Goal: Task Accomplishment & Management: Use online tool/utility

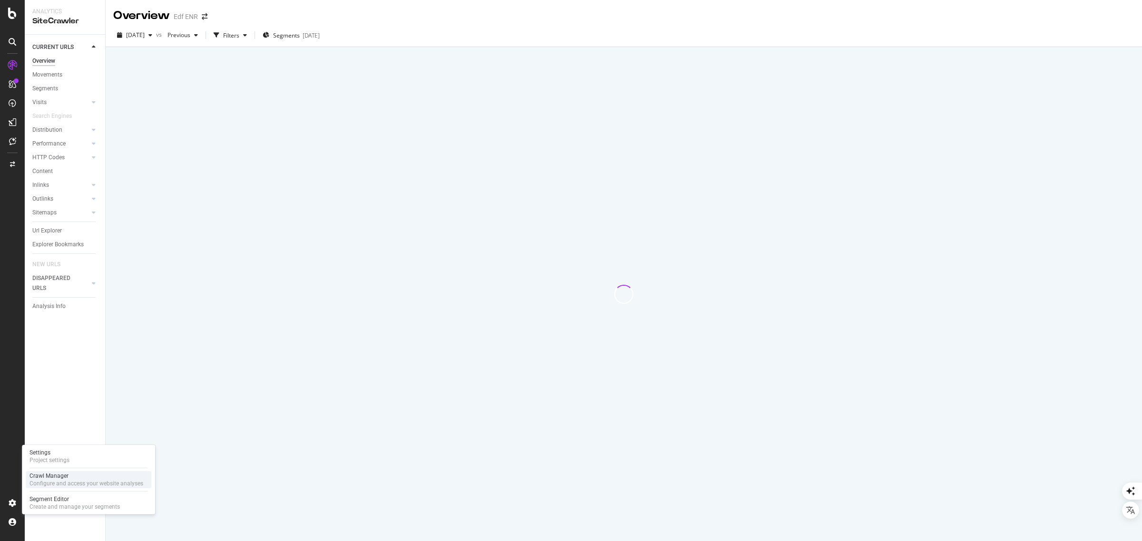
click at [77, 479] on div "Crawl Manager" at bounding box center [86, 476] width 114 height 8
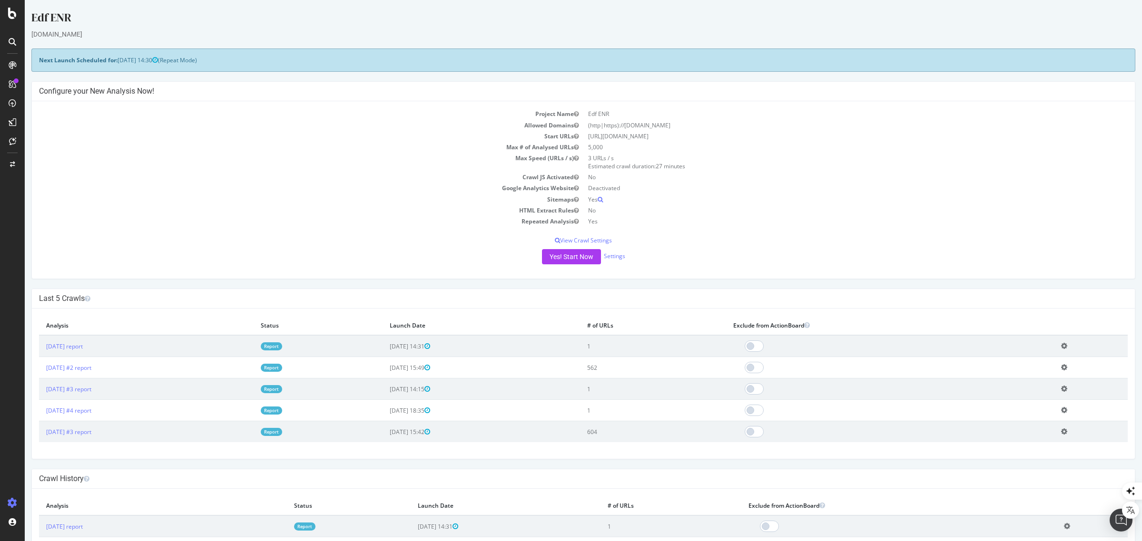
click at [246, 194] on td "Sitemaps" at bounding box center [311, 199] width 544 height 11
click at [613, 256] on link "Settings" at bounding box center [614, 256] width 21 height 8
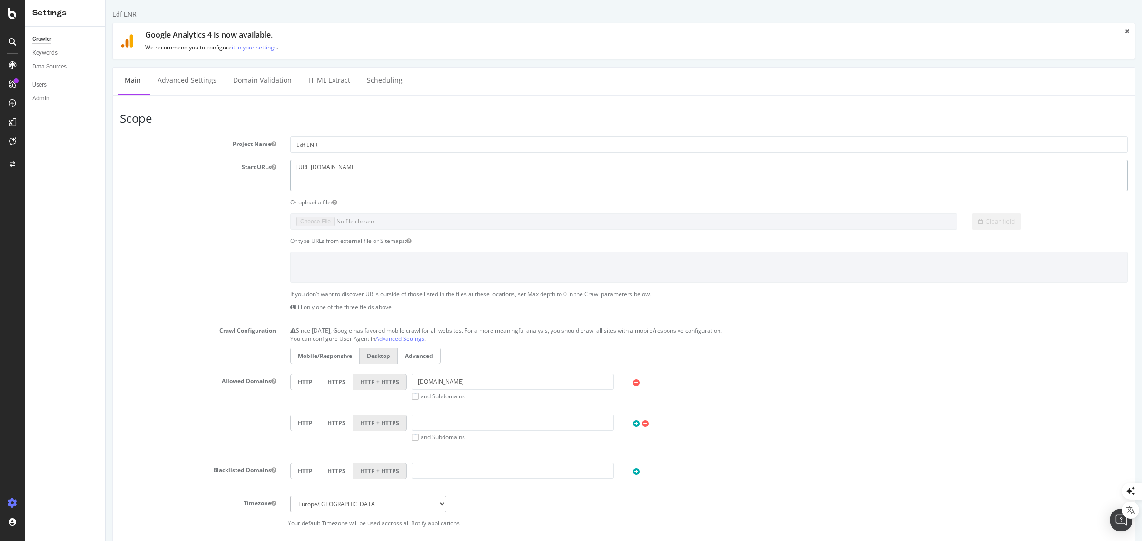
drag, startPoint x: 314, startPoint y: 168, endPoint x: 329, endPoint y: 168, distance: 14.3
click at [329, 168] on textarea "https://stage.edf-solutions-solaires.com/" at bounding box center [708, 175] width 837 height 31
type textarea "[URL][DOMAIN_NAME]"
click at [424, 384] on input "[DOMAIN_NAME]" at bounding box center [513, 382] width 202 height 16
drag, startPoint x: 414, startPoint y: 382, endPoint x: 429, endPoint y: 383, distance: 14.8
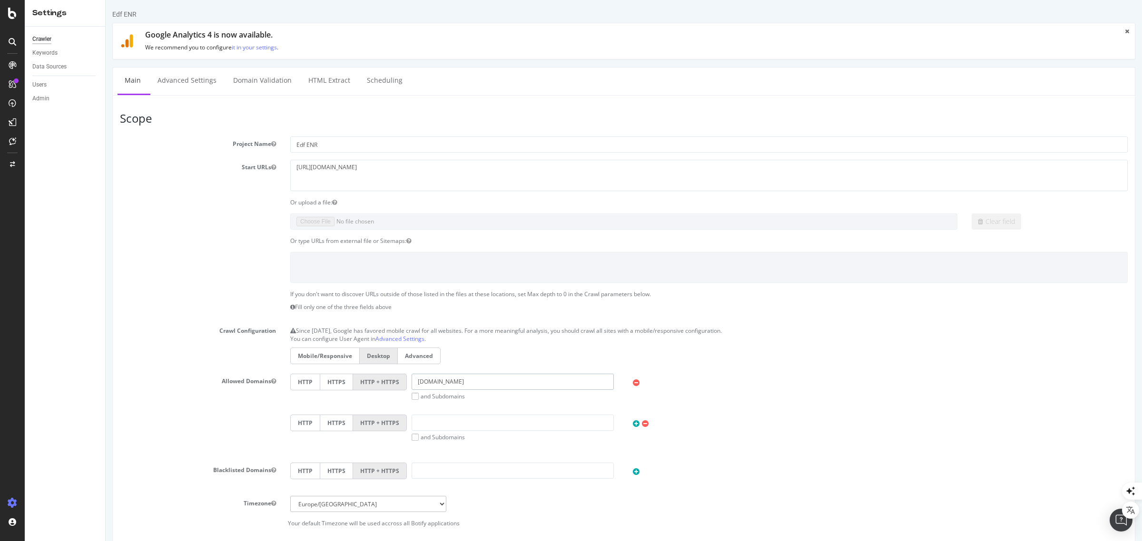
click at [429, 383] on input "[DOMAIN_NAME]" at bounding box center [513, 382] width 202 height 16
type input "[DOMAIN_NAME]"
click at [414, 396] on label "and Subdomains" at bounding box center [438, 397] width 53 height 8
click at [106, 0] on input "and Subdomains" at bounding box center [106, 0] width 0 height 0
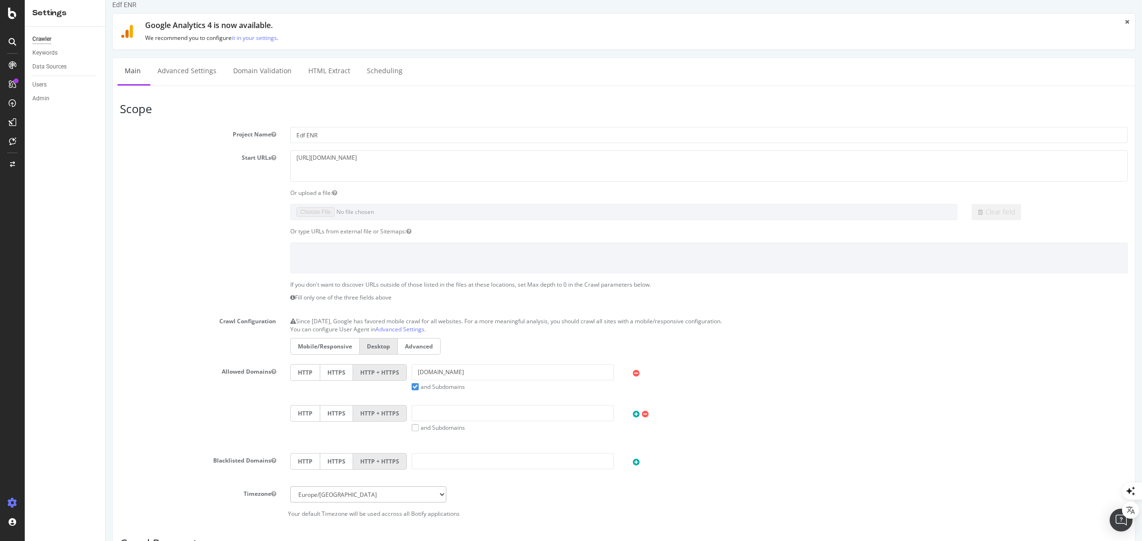
scroll to position [264, 0]
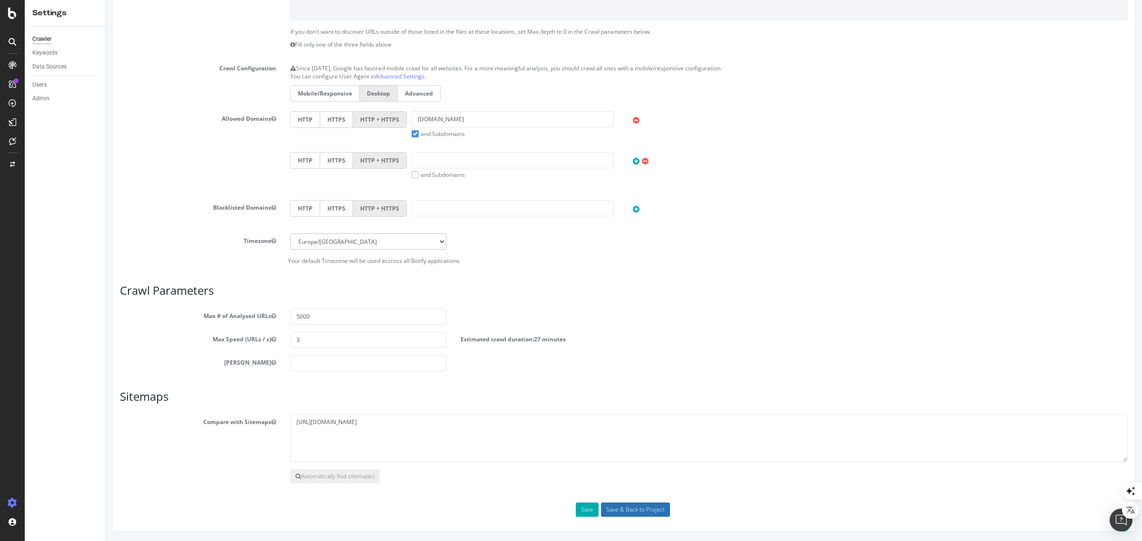
click at [626, 509] on input "Save & Back to Project" at bounding box center [635, 510] width 69 height 14
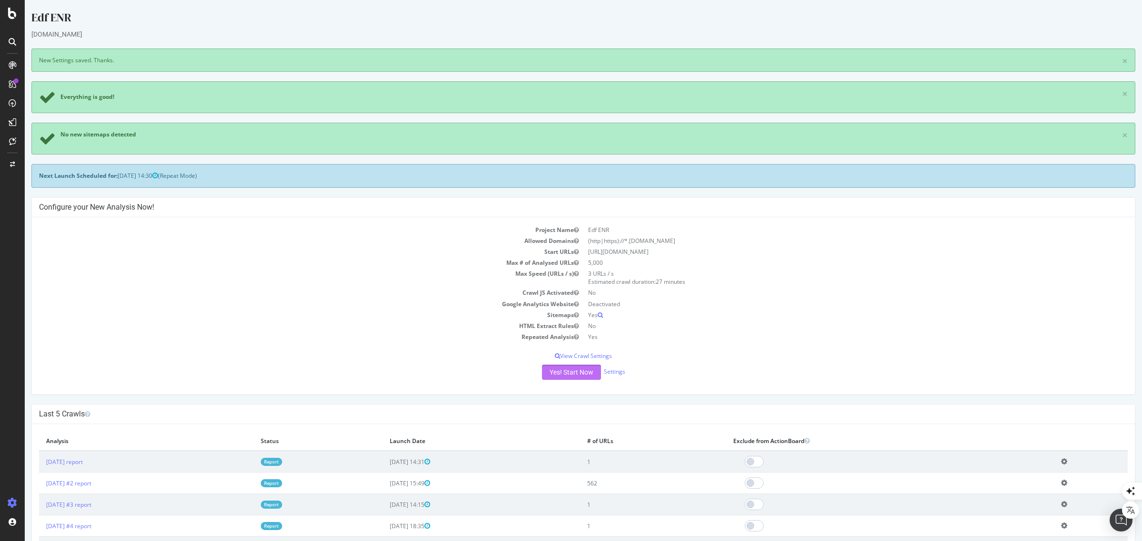
click at [570, 375] on button "Yes! Start Now" at bounding box center [571, 372] width 59 height 15
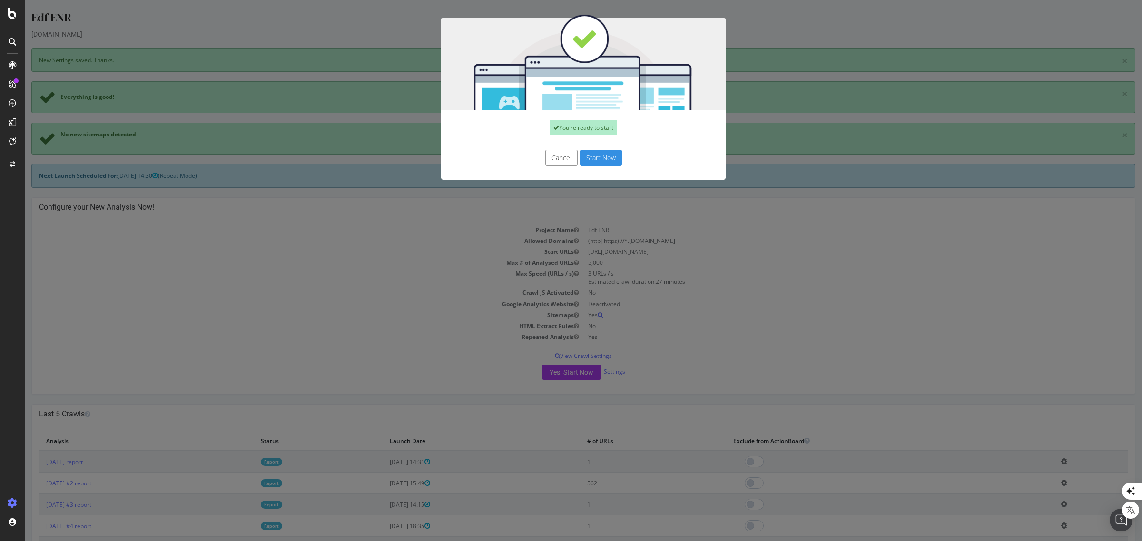
click at [601, 156] on button "Start Now" at bounding box center [601, 158] width 42 height 16
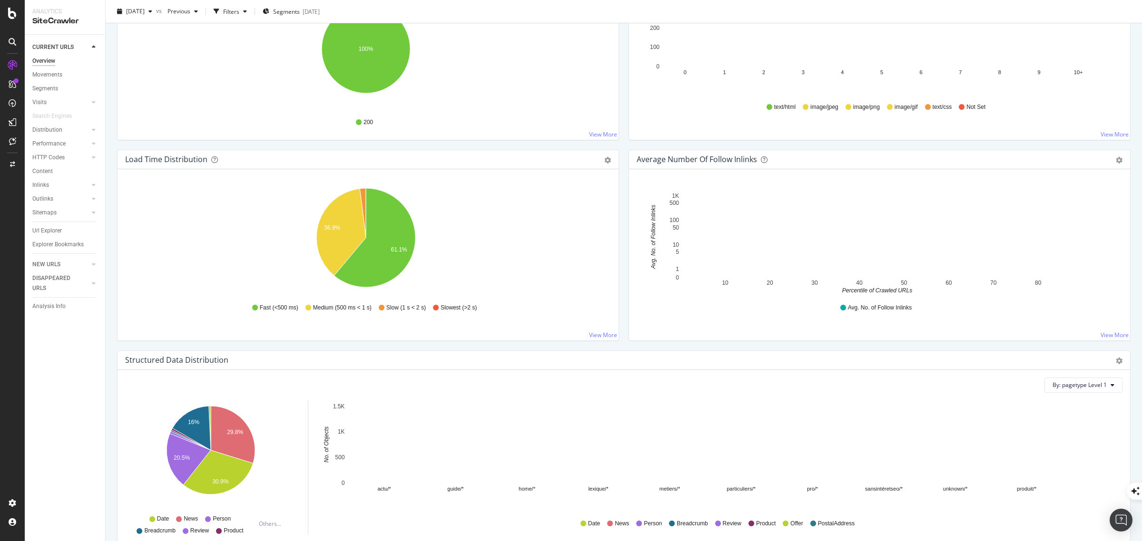
scroll to position [416, 0]
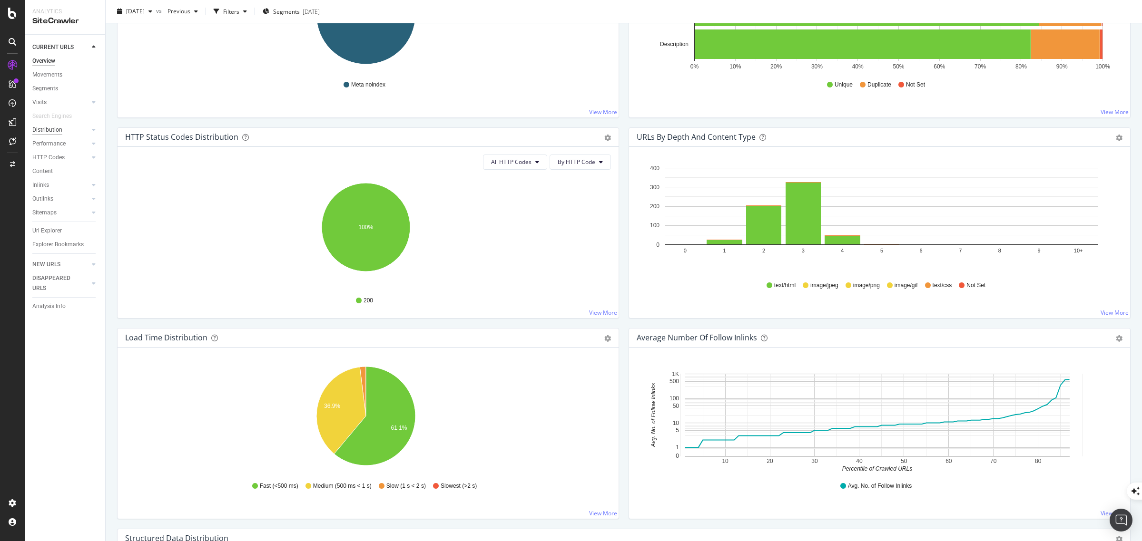
click at [49, 129] on div "Distribution" at bounding box center [47, 130] width 30 height 10
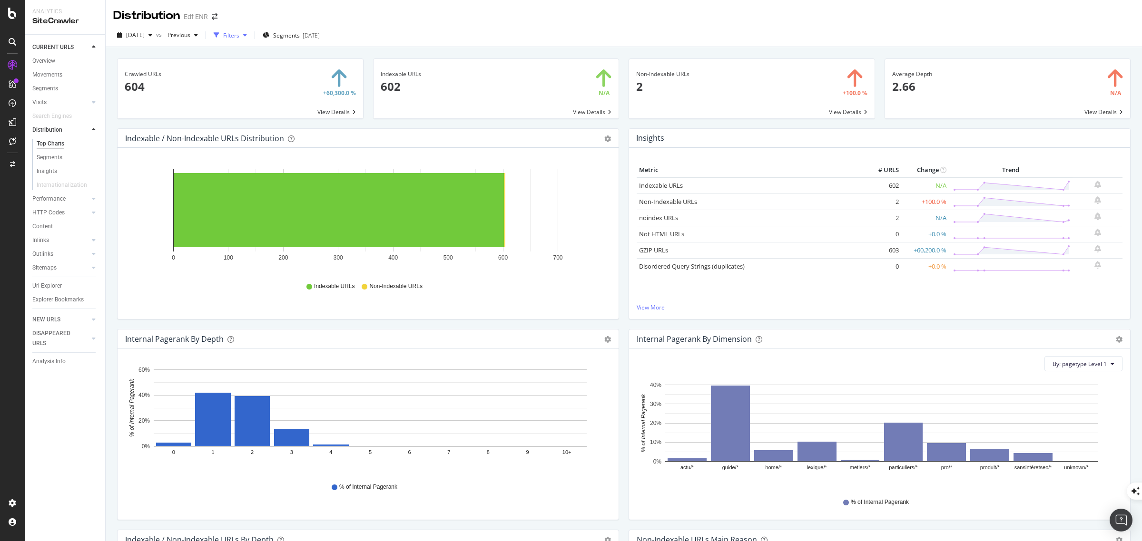
click at [239, 32] on div "Filters" at bounding box center [231, 35] width 16 height 8
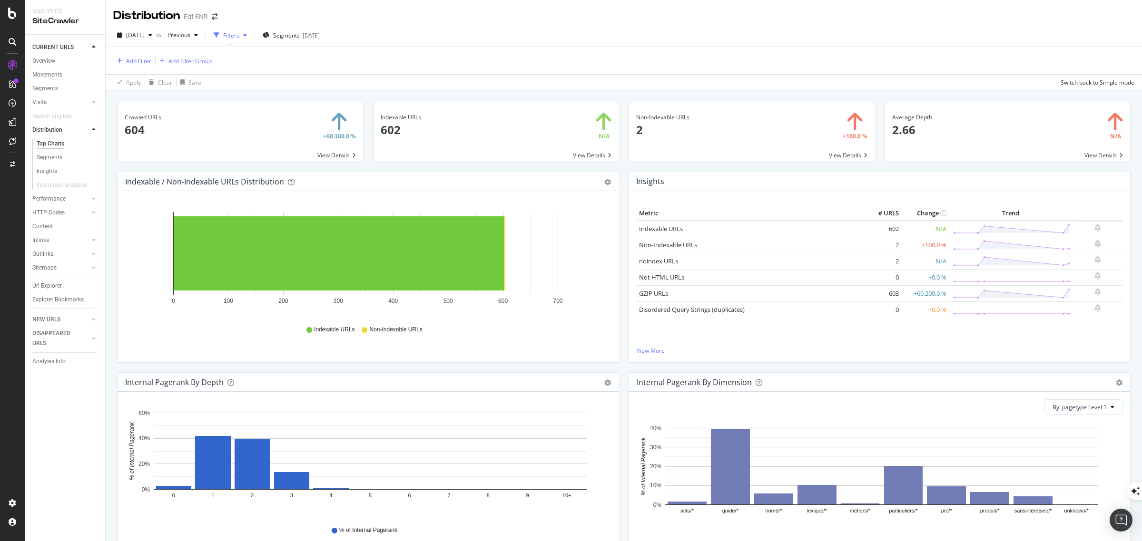
click at [131, 60] on div "Add Filter" at bounding box center [138, 61] width 25 height 8
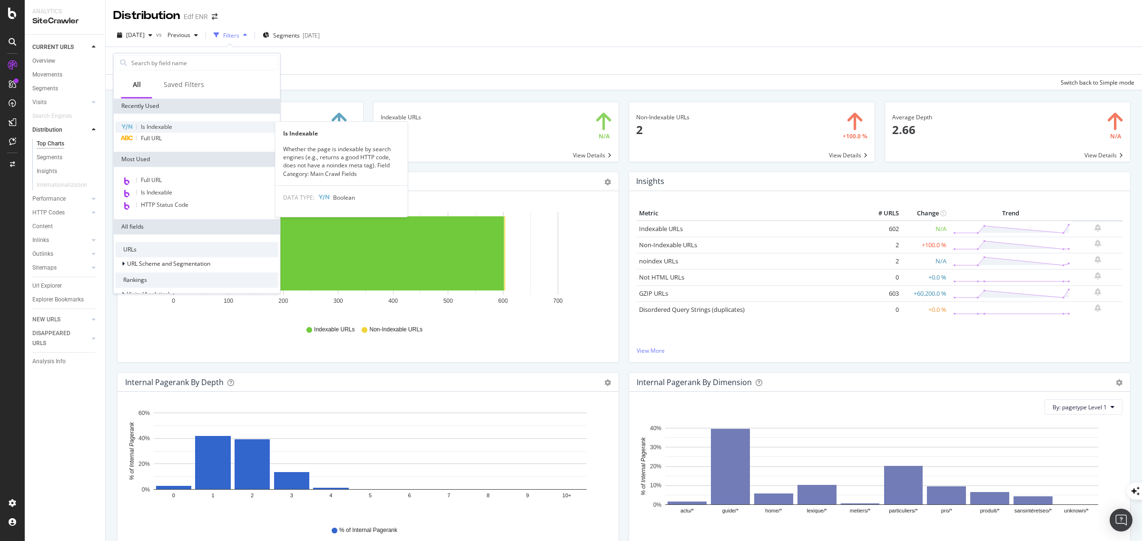
click at [161, 125] on span "Is Indexable" at bounding box center [156, 127] width 31 height 8
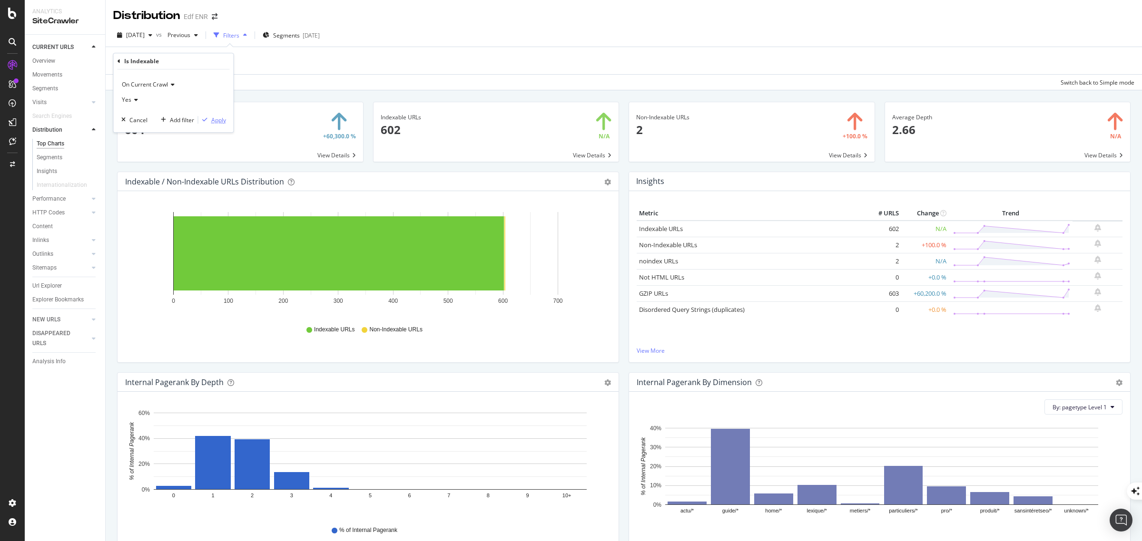
click at [216, 119] on div "Apply" at bounding box center [218, 120] width 15 height 8
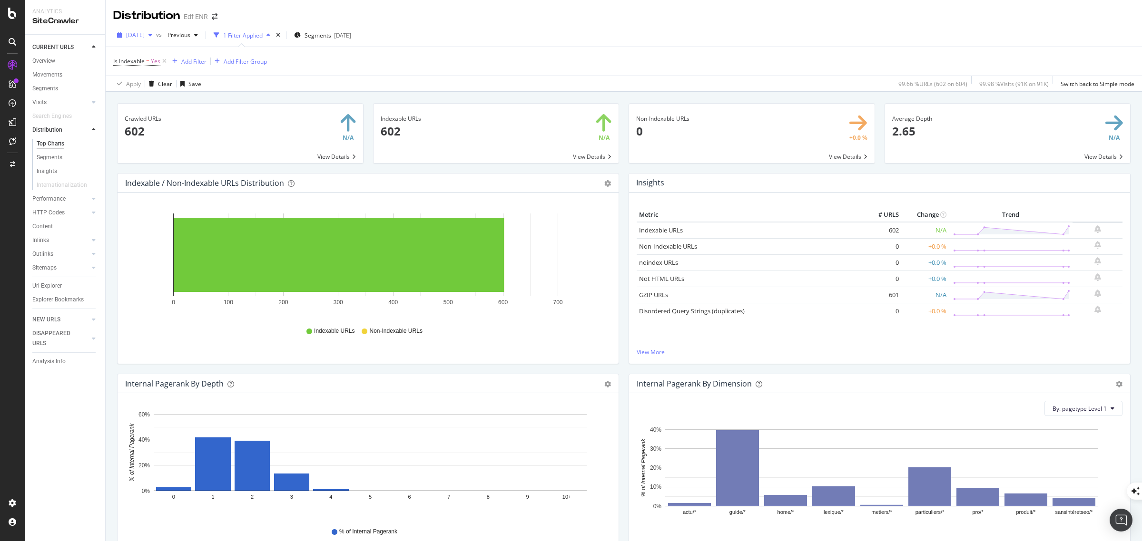
click at [143, 35] on span "[DATE]" at bounding box center [135, 35] width 19 height 8
click at [160, 103] on div "[DATE] #2" at bounding box center [154, 104] width 54 height 9
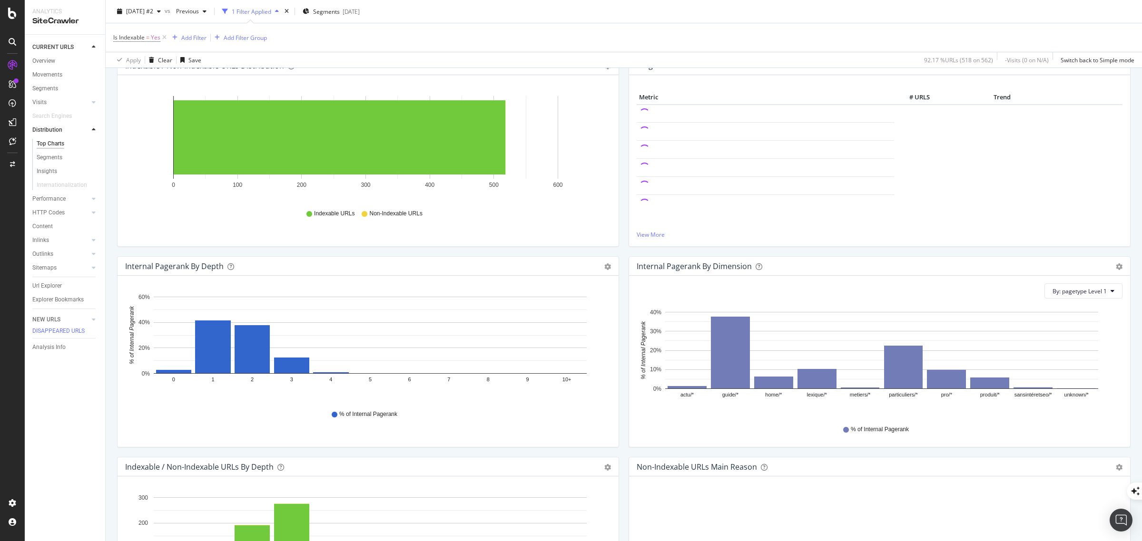
scroll to position [119, 0]
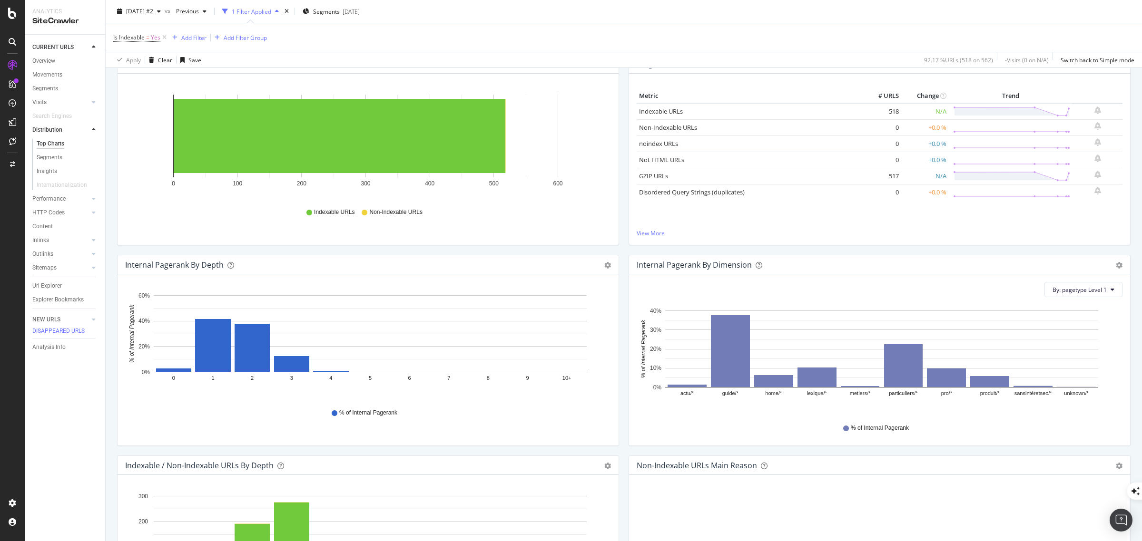
click at [58, 415] on div "CURRENT URLS Overview Movements Segments Visits Analysis Orphan URLs Search Eng…" at bounding box center [65, 288] width 80 height 507
click at [54, 282] on div "Url Explorer" at bounding box center [68, 286] width 73 height 14
click at [56, 285] on div "Url Explorer" at bounding box center [46, 286] width 29 height 10
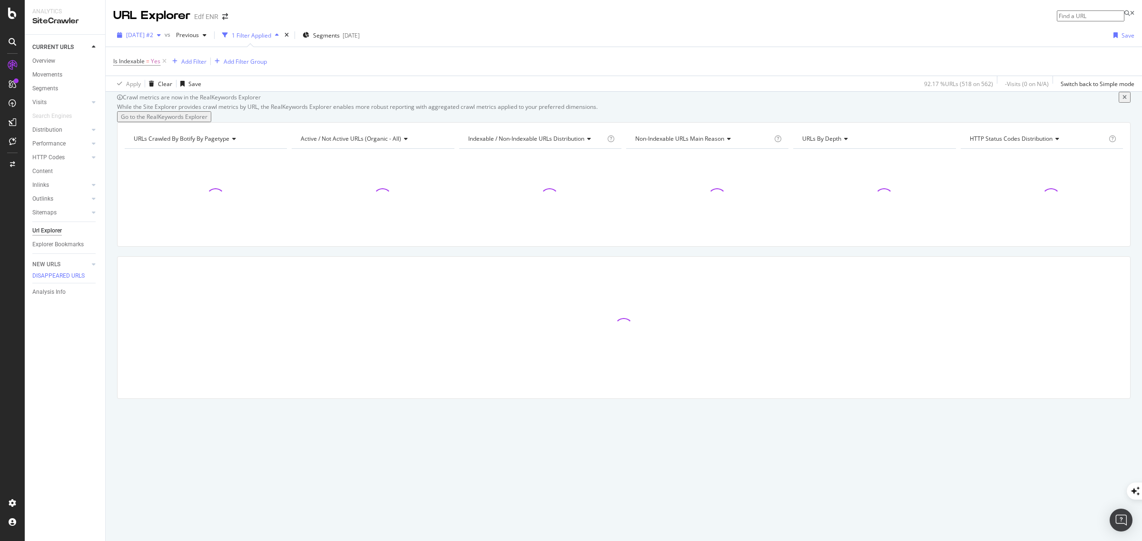
click at [151, 33] on span "[DATE] #2" at bounding box center [139, 35] width 27 height 8
click at [171, 68] on div "[DATE]" at bounding box center [154, 70] width 54 height 9
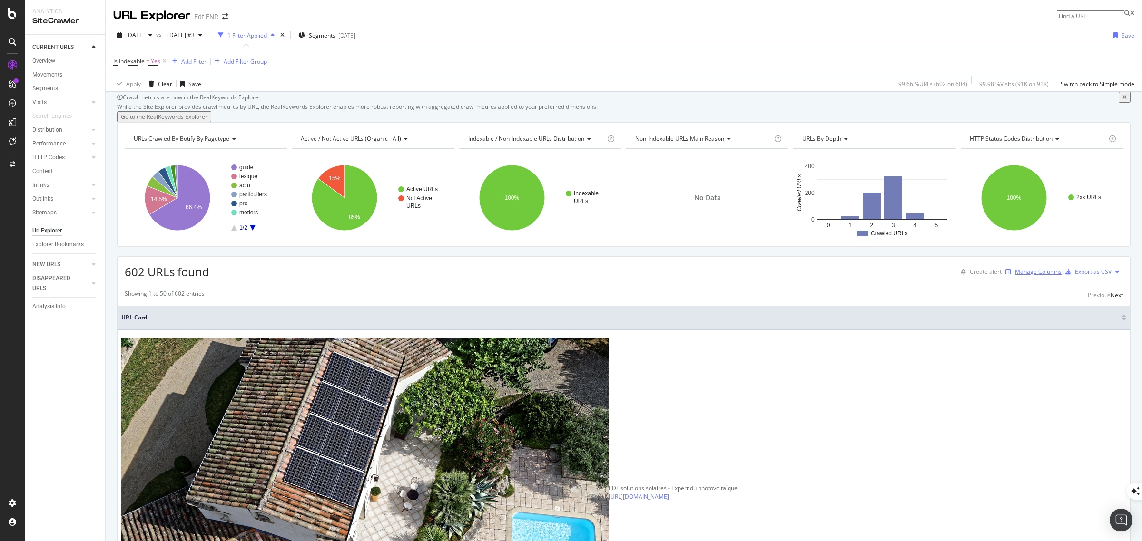
click at [1015, 276] on div "Manage Columns" at bounding box center [1038, 272] width 47 height 8
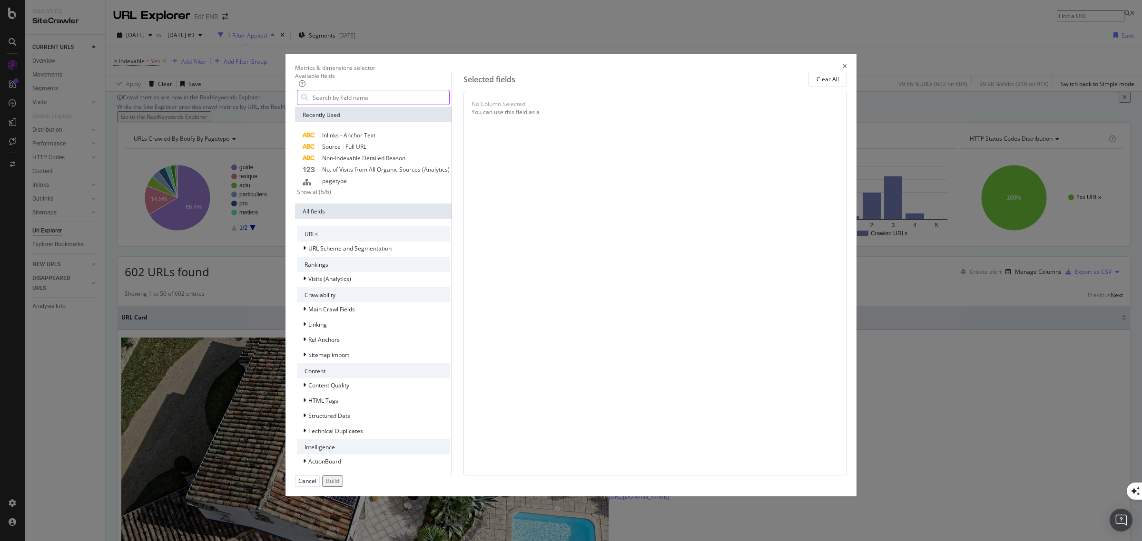
click at [437, 105] on input "modal" at bounding box center [380, 97] width 137 height 14
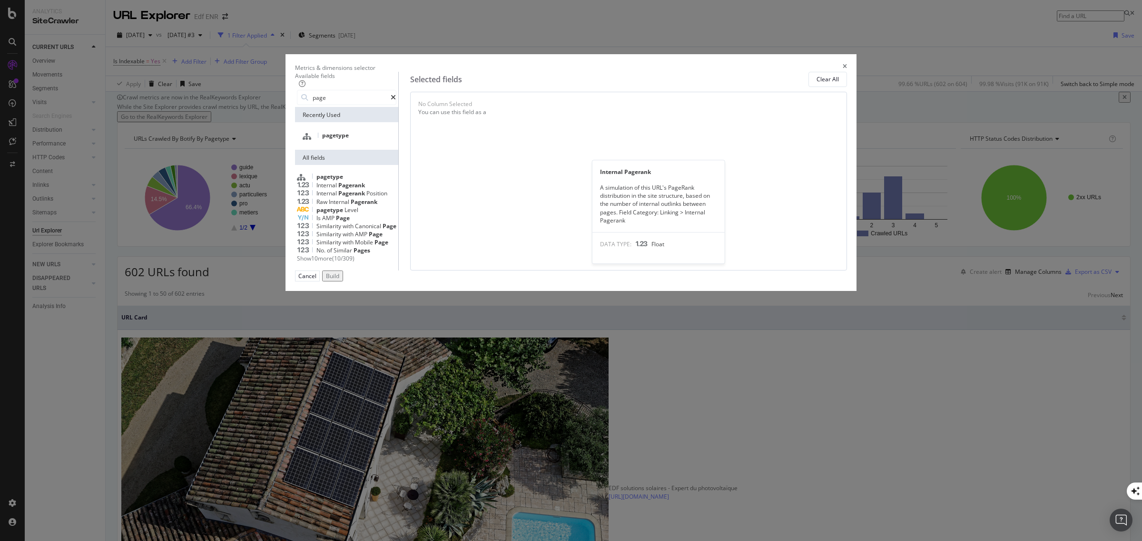
click at [365, 189] on span "Pagerank" at bounding box center [351, 185] width 27 height 8
click at [391, 105] on input "page" at bounding box center [351, 97] width 79 height 14
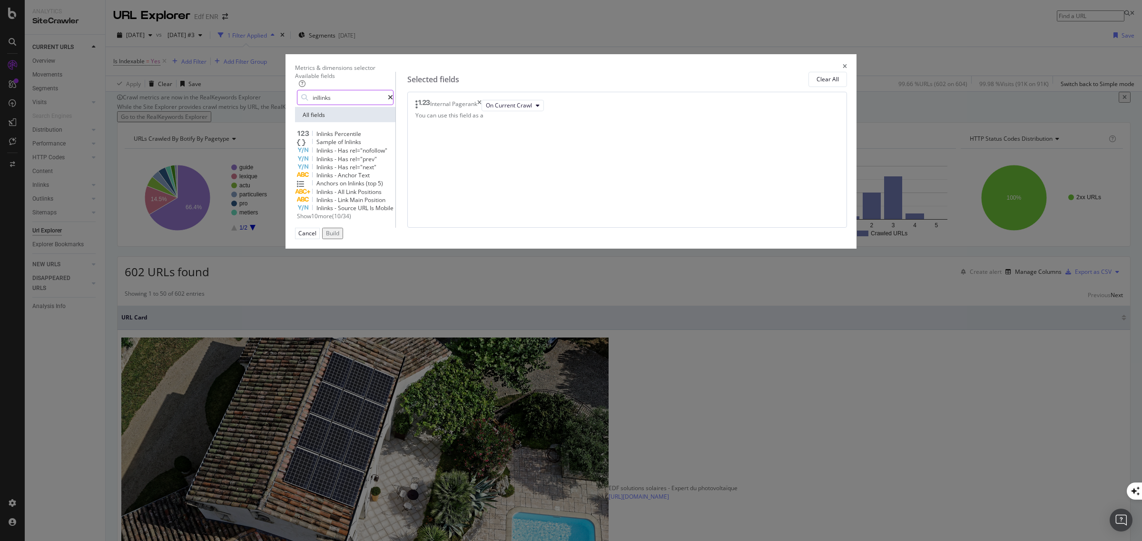
type input "inllinks"
click at [332, 220] on span "Show 10 more" at bounding box center [314, 216] width 35 height 8
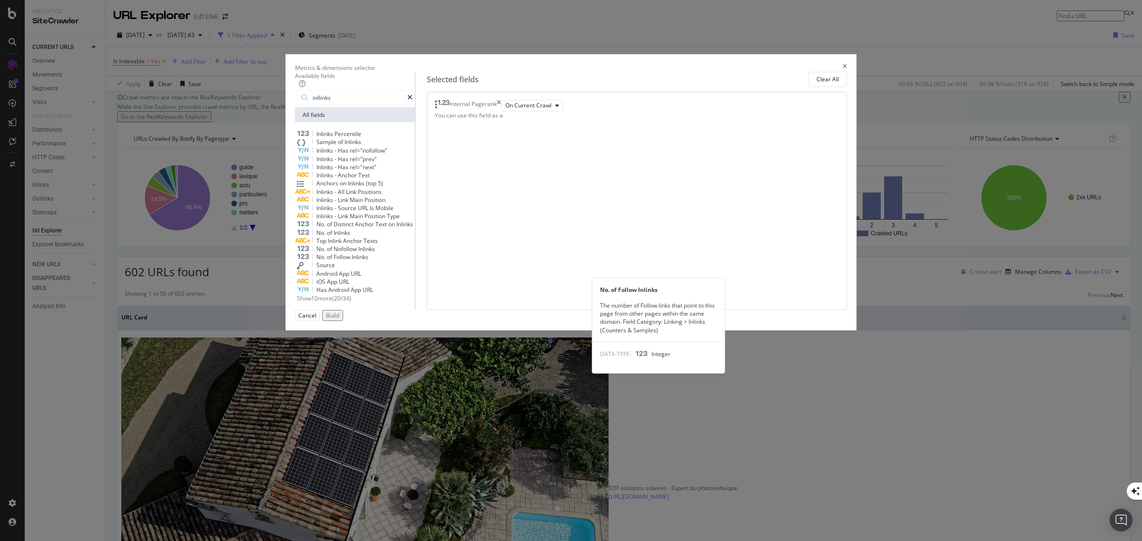
click at [368, 261] on span "Inlinks" at bounding box center [360, 257] width 17 height 8
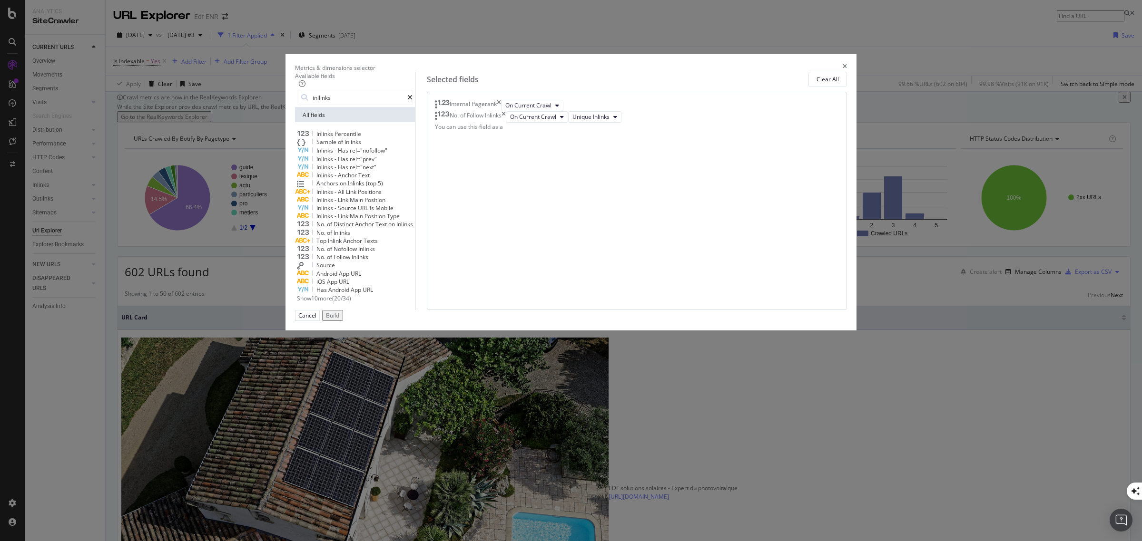
click at [339, 320] on div "Build" at bounding box center [332, 316] width 13 height 8
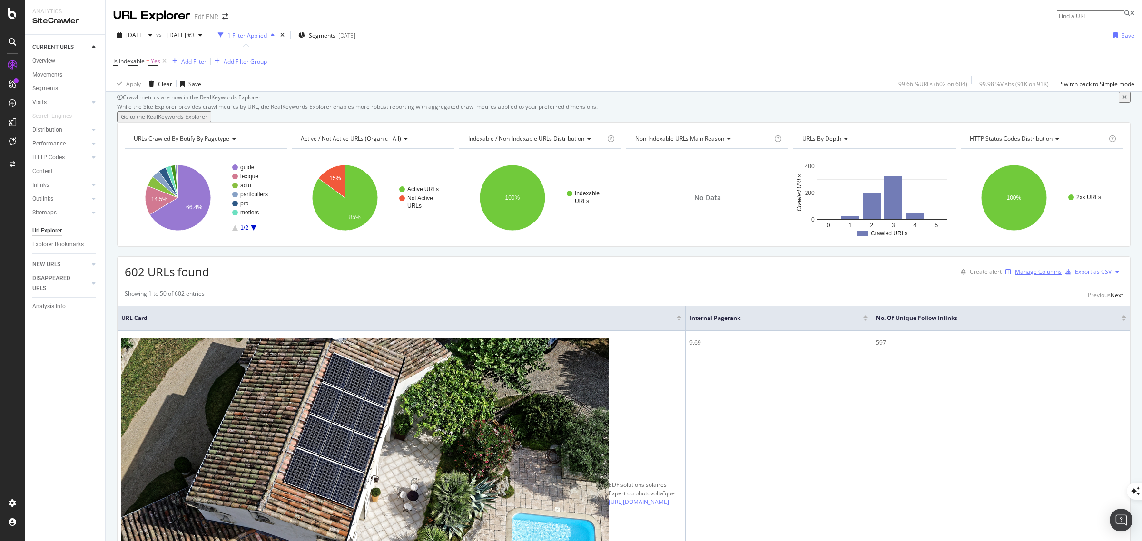
click at [1018, 276] on div "Manage Columns" at bounding box center [1038, 272] width 47 height 8
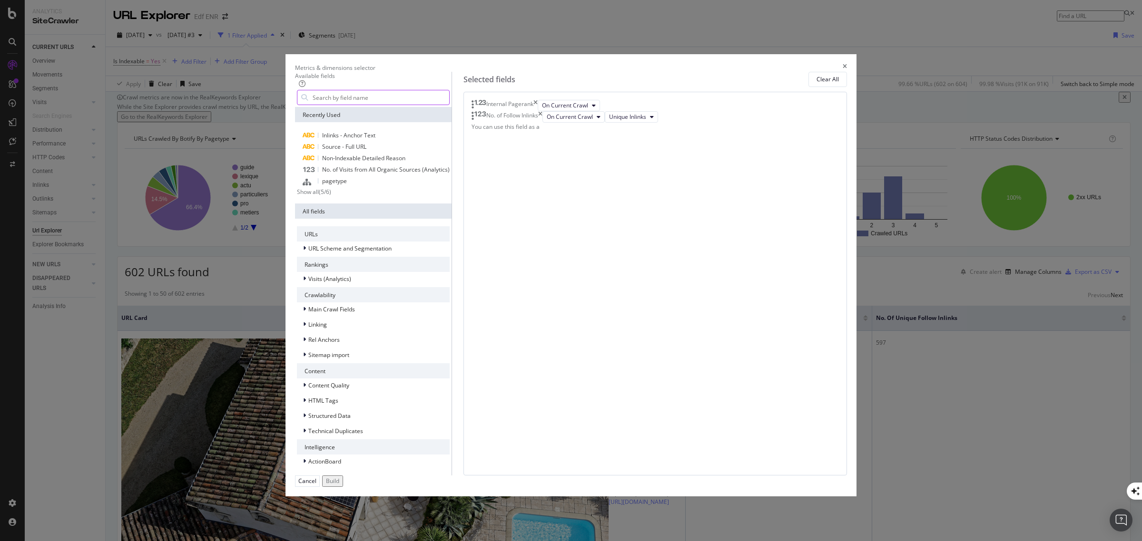
click at [449, 105] on input "modal" at bounding box center [380, 97] width 137 height 14
click at [347, 185] on span "pagetype" at bounding box center [334, 181] width 25 height 8
click at [339, 477] on div "Build" at bounding box center [332, 481] width 13 height 8
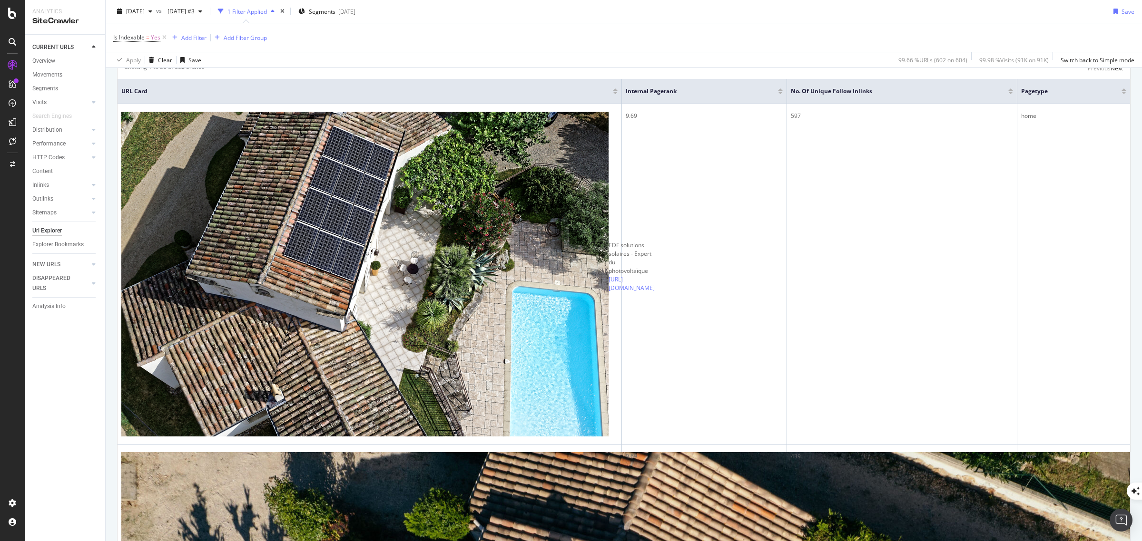
scroll to position [119, 0]
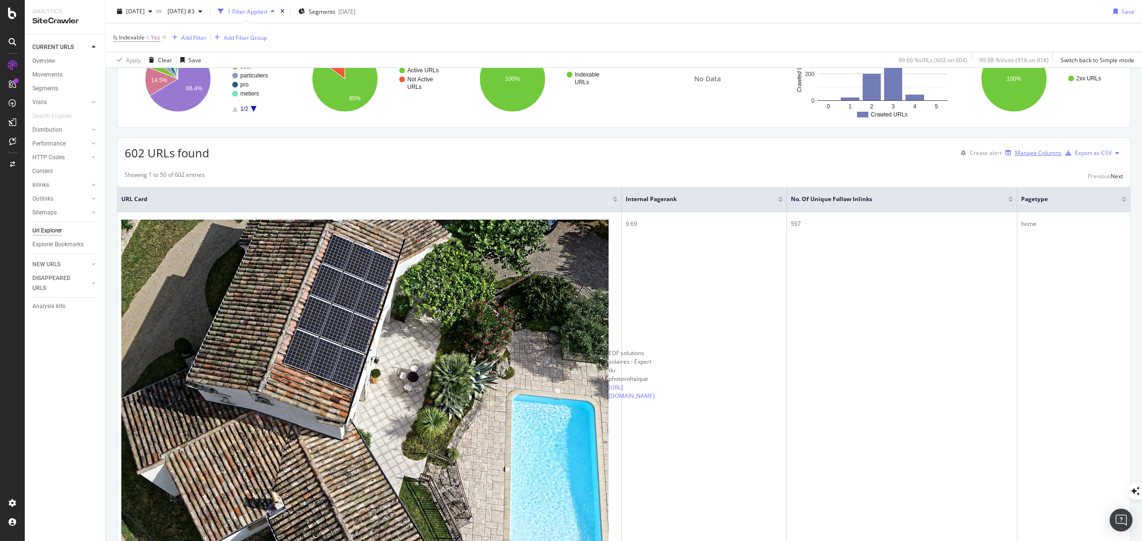
click at [1015, 157] on div "Manage Columns" at bounding box center [1038, 153] width 47 height 8
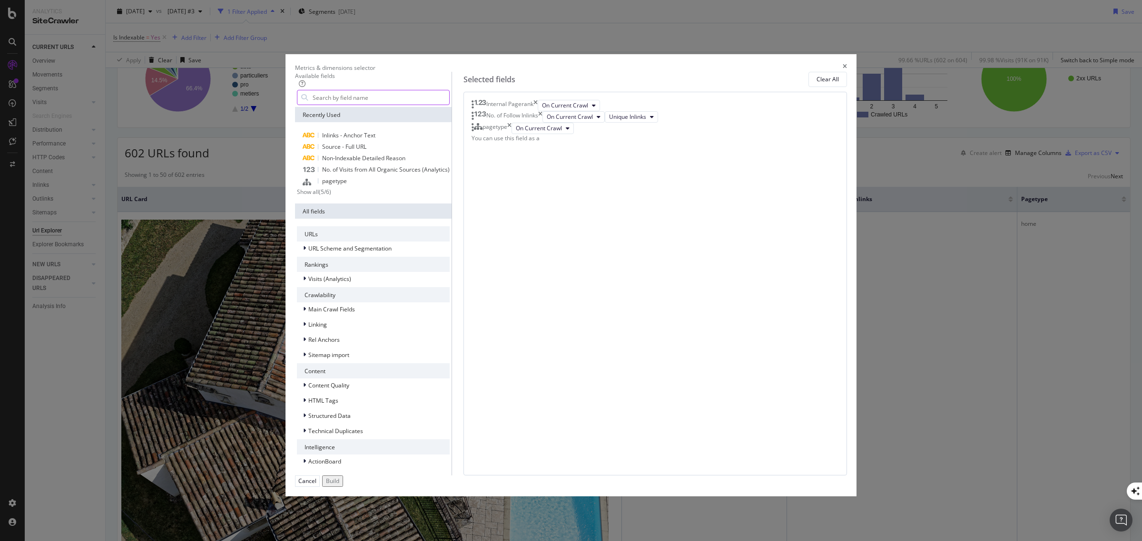
click at [438, 105] on input "modal" at bounding box center [380, 97] width 137 height 14
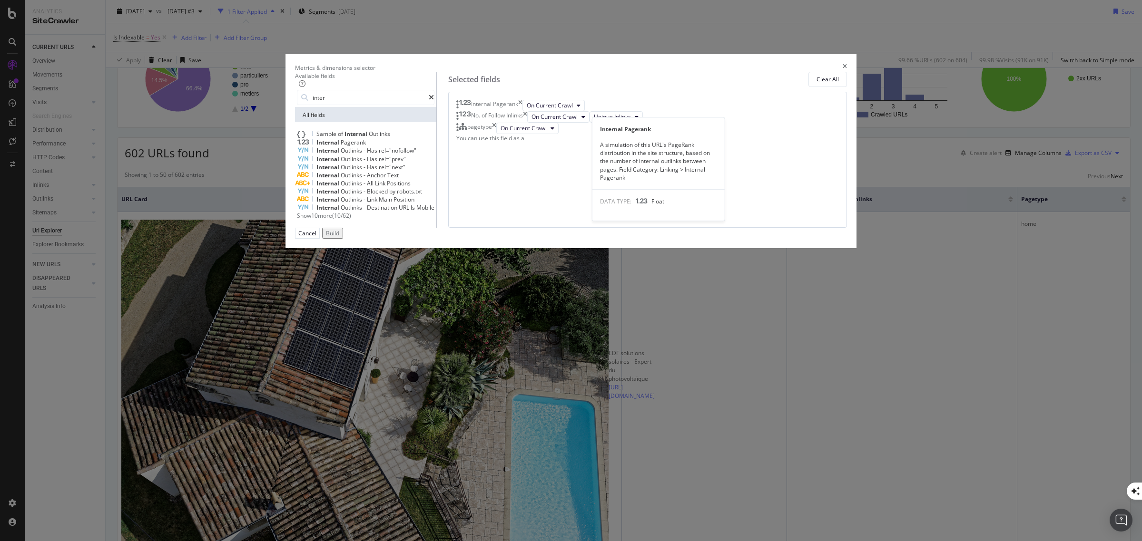
type input "inter"
click at [366, 147] on span "Pagerank" at bounding box center [353, 142] width 25 height 8
click at [612, 143] on icon "modal" at bounding box center [611, 140] width 4 height 6
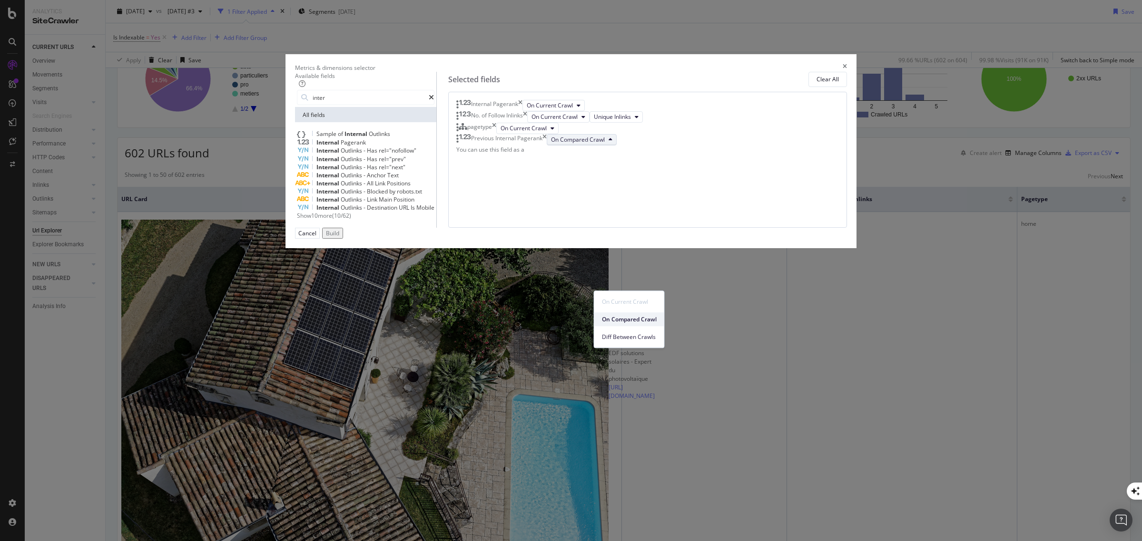
click at [640, 318] on span "On Compared Crawl" at bounding box center [629, 319] width 55 height 9
click at [339, 237] on div "Build" at bounding box center [332, 233] width 13 height 8
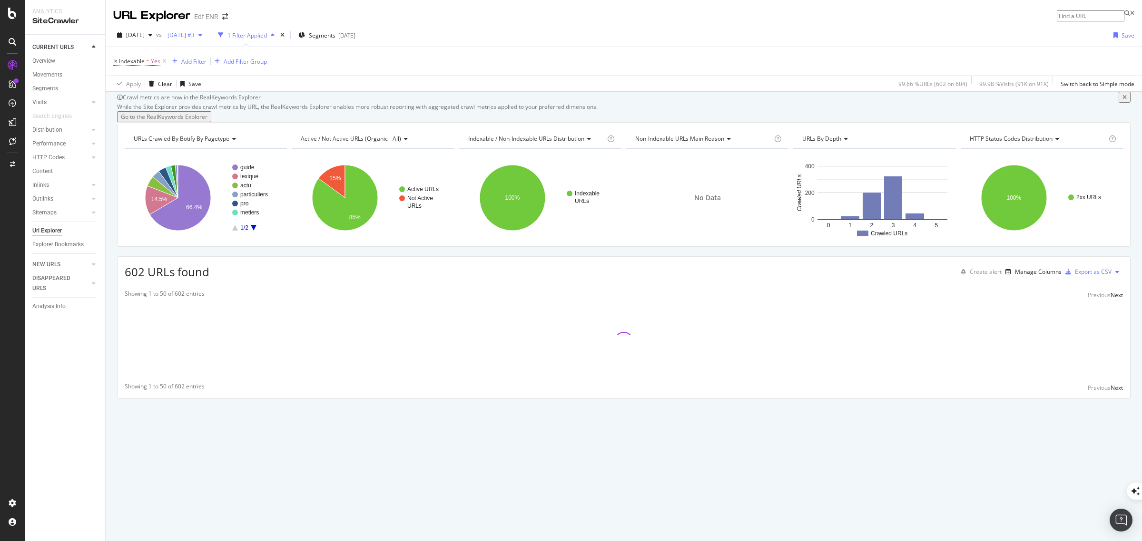
click at [206, 32] on div "[DATE] #3" at bounding box center [185, 35] width 42 height 14
click at [245, 105] on div "562 URLs" at bounding box center [257, 105] width 25 height 9
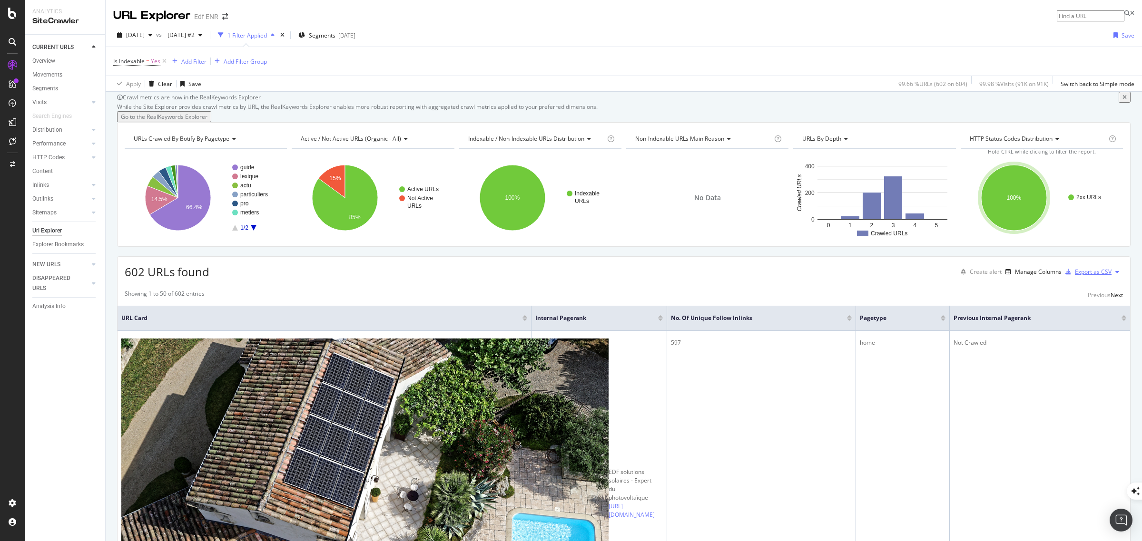
click at [1083, 276] on div "Export as CSV" at bounding box center [1093, 272] width 37 height 8
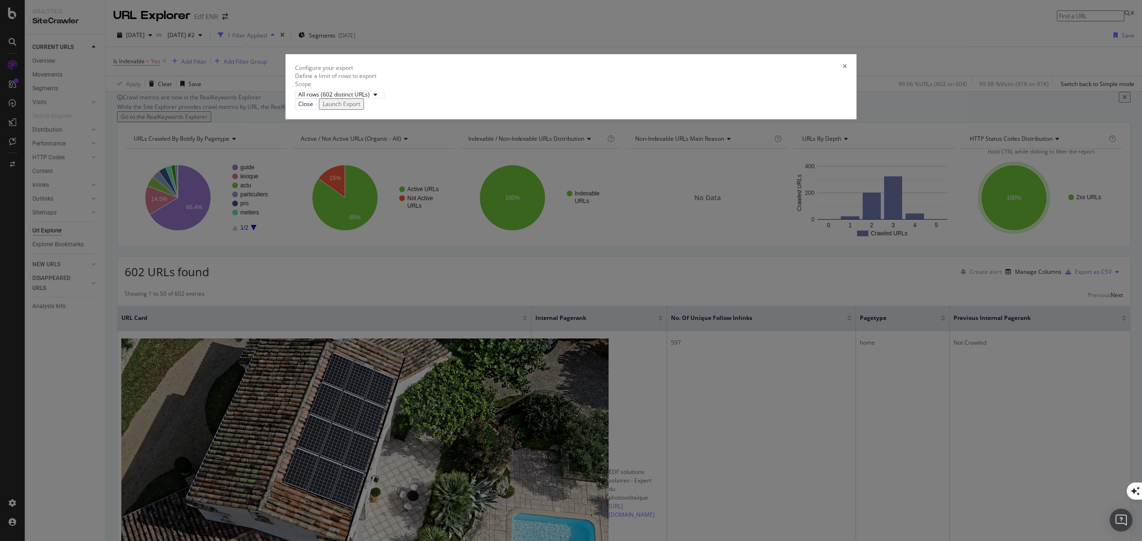
click at [360, 108] on div "Launch Export" at bounding box center [342, 104] width 38 height 8
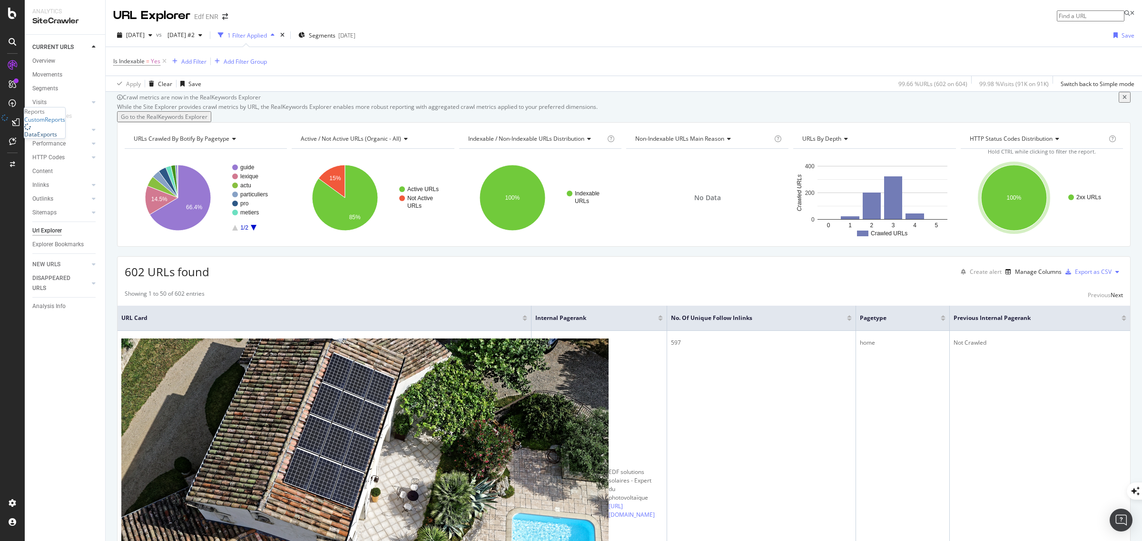
click at [55, 138] on div "DataExports" at bounding box center [40, 134] width 33 height 8
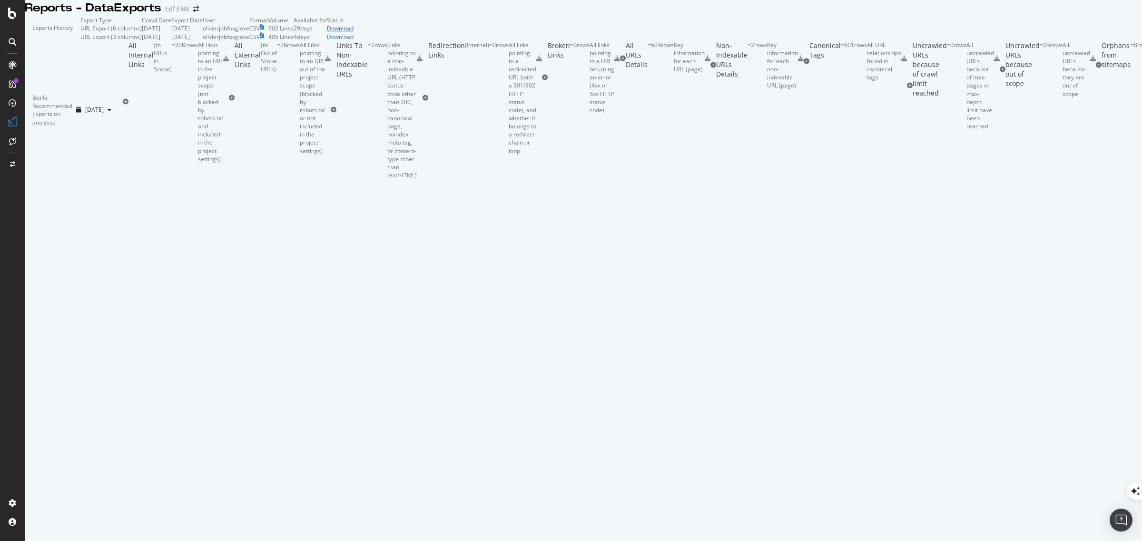
click at [354, 32] on div "Download" at bounding box center [340, 28] width 27 height 8
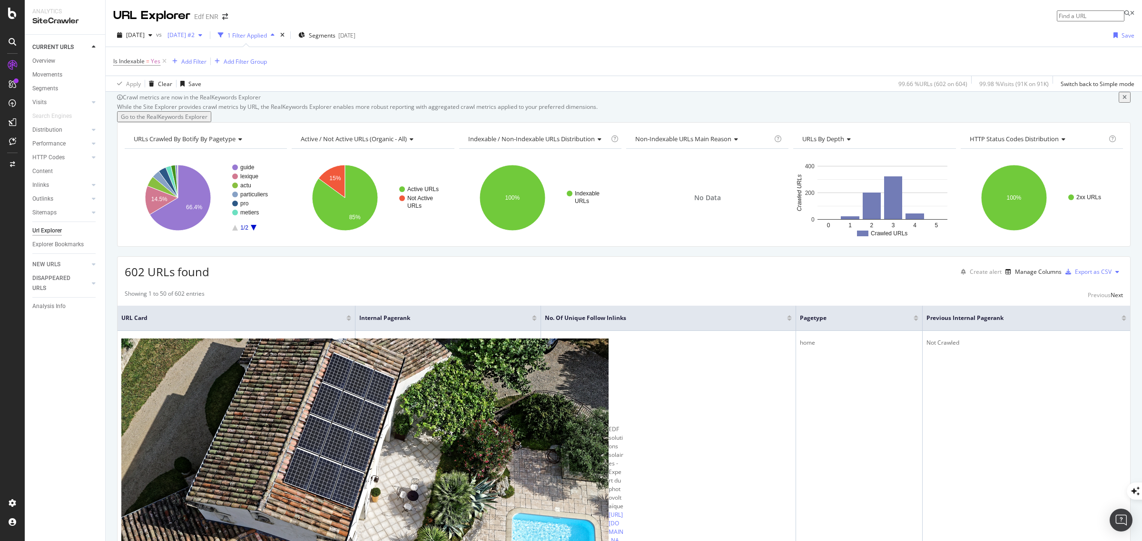
click at [195, 35] on span "[DATE] #2" at bounding box center [179, 35] width 31 height 8
